Goal: Check status: Check status

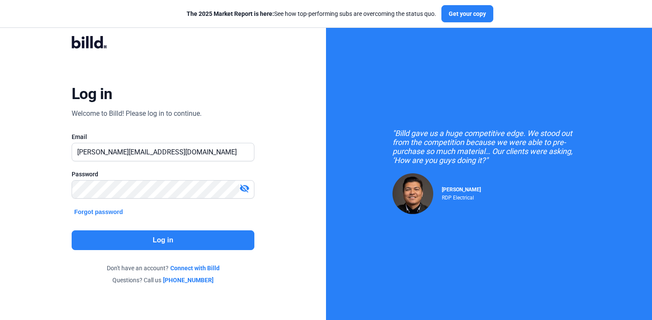
click at [187, 239] on button "Log in" at bounding box center [163, 240] width 183 height 20
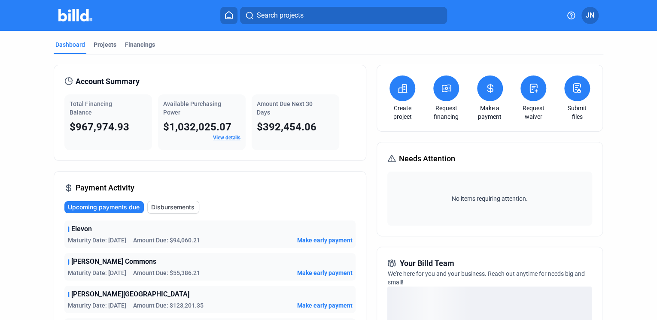
click at [228, 137] on link "View details" at bounding box center [226, 138] width 27 height 6
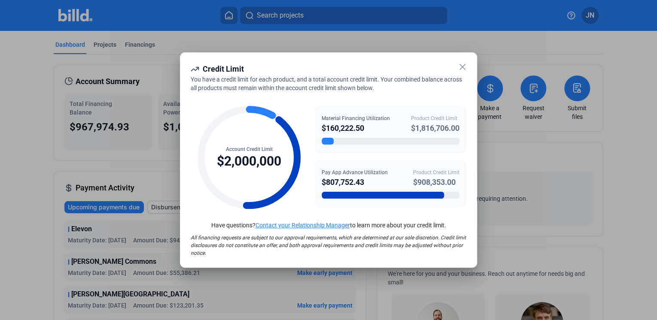
click at [462, 69] on icon at bounding box center [462, 67] width 10 height 10
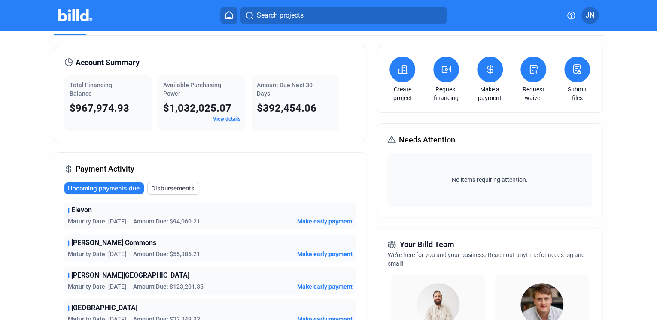
scroll to position [34, 0]
